Goal: Information Seeking & Learning: Learn about a topic

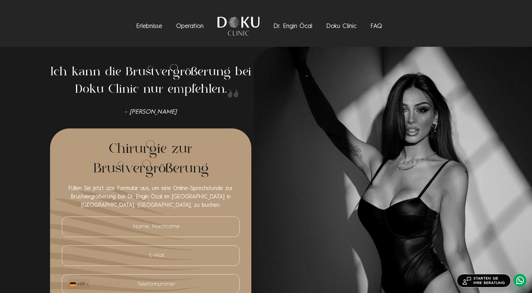
click at [348, 24] on link "Doku Clinic" at bounding box center [341, 26] width 30 height 6
click at [302, 27] on link "Dr. Engin Öcal" at bounding box center [293, 26] width 39 height 6
click at [140, 25] on link "Erlebnisse" at bounding box center [149, 26] width 26 height 6
click at [186, 26] on link "Operation" at bounding box center [189, 26] width 27 height 6
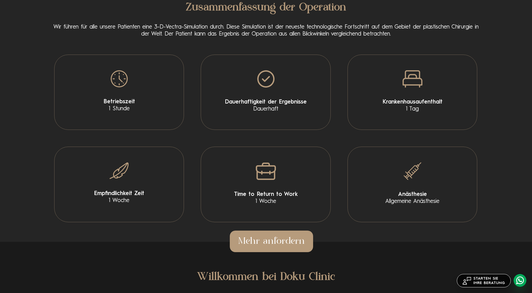
scroll to position [366, 0]
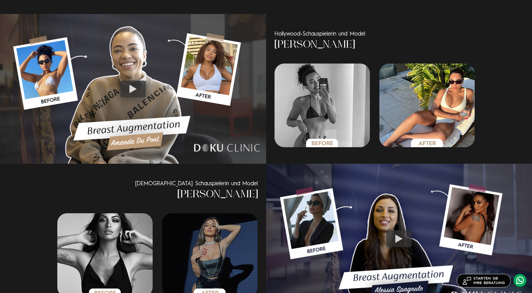
scroll to position [829, 0]
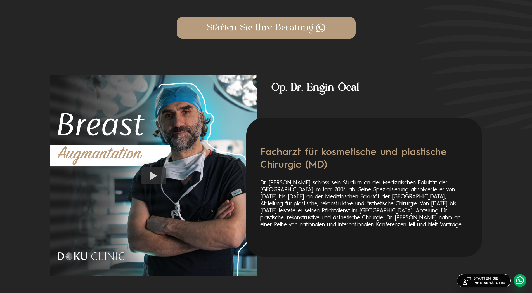
click at [158, 176] on div at bounding box center [153, 175] width 25 height 17
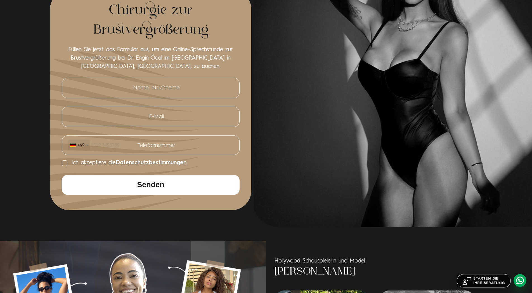
scroll to position [0, 0]
